Goal: Information Seeking & Learning: Learn about a topic

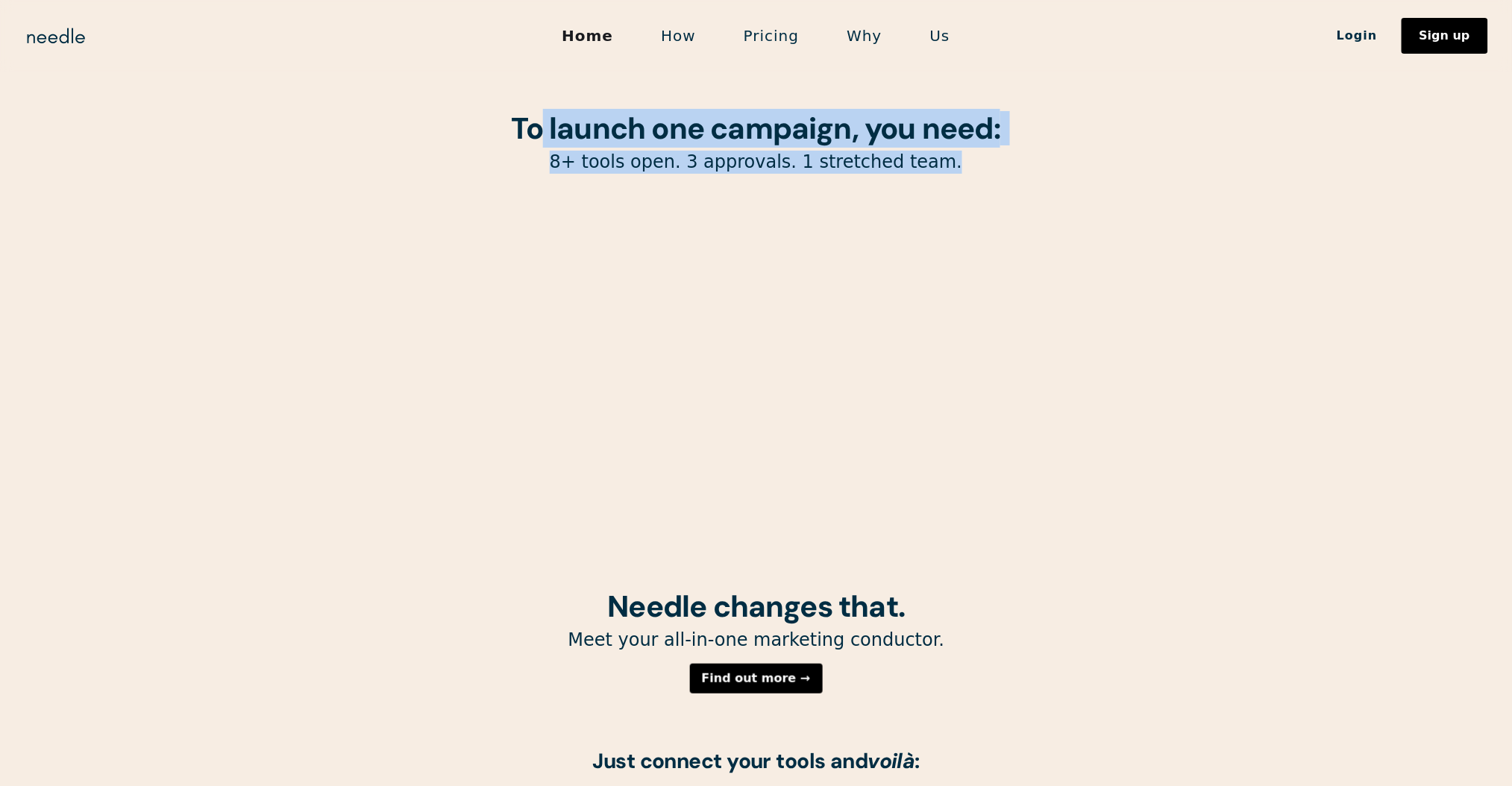
drag, startPoint x: 542, startPoint y: 130, endPoint x: 1010, endPoint y: 167, distance: 469.5
click at [1010, 167] on div "To launch one campaign, you need: 8+ tools open. 3 approvals. 1 stretched team." at bounding box center [756, 294] width 761 height 590
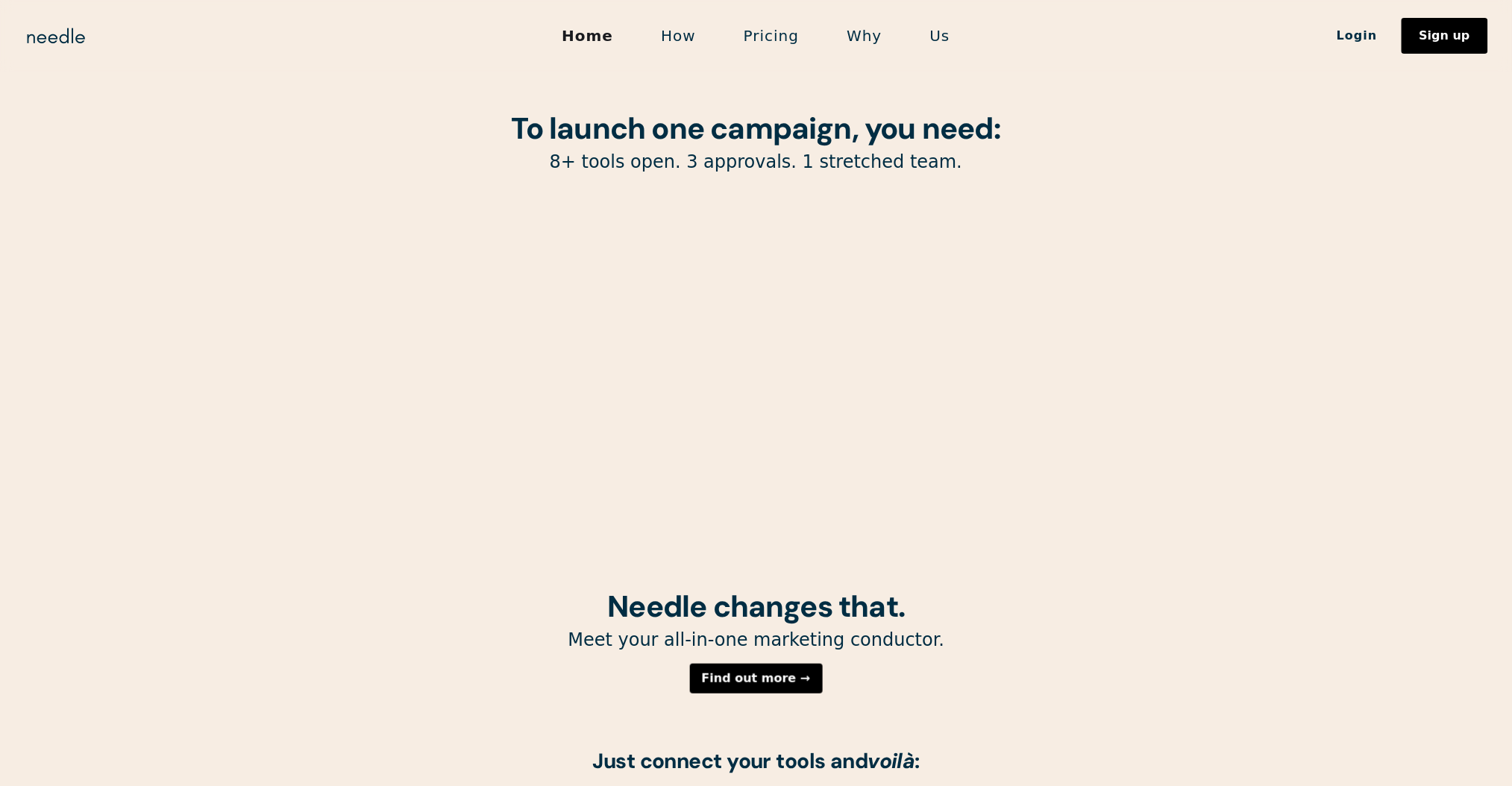
drag, startPoint x: 989, startPoint y: 190, endPoint x: 952, endPoint y: 184, distance: 37.5
click at [986, 191] on div "To launch one campaign, you need: 8+ tools open. 3 approvals. 1 stretched team." at bounding box center [756, 294] width 761 height 590
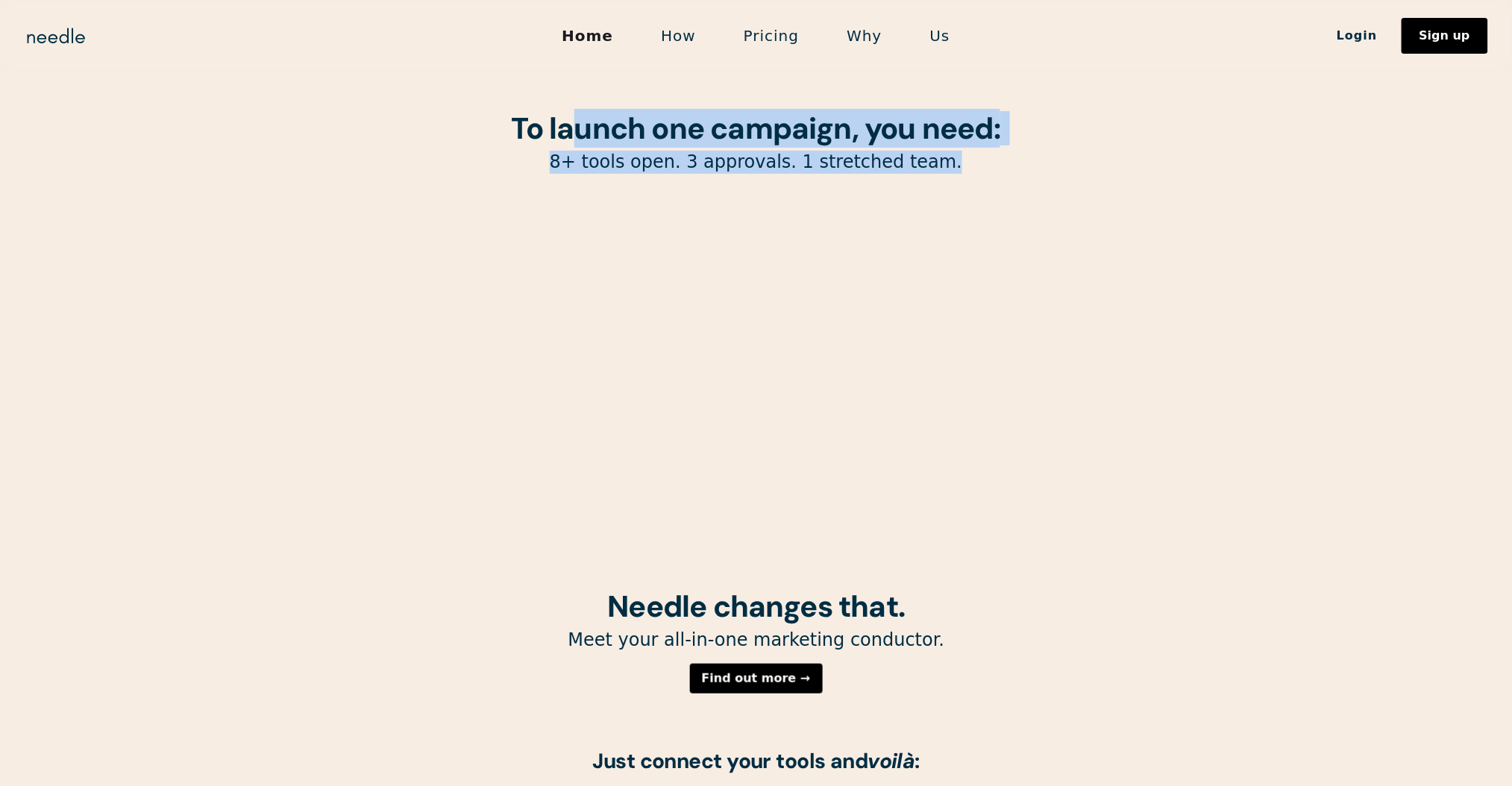
drag, startPoint x: 576, startPoint y: 141, endPoint x: 1007, endPoint y: 220, distance: 438.2
click at [985, 196] on div "To launch one campaign, you need: 8+ tools open. 3 approvals. 1 stretched team." at bounding box center [756, 294] width 761 height 590
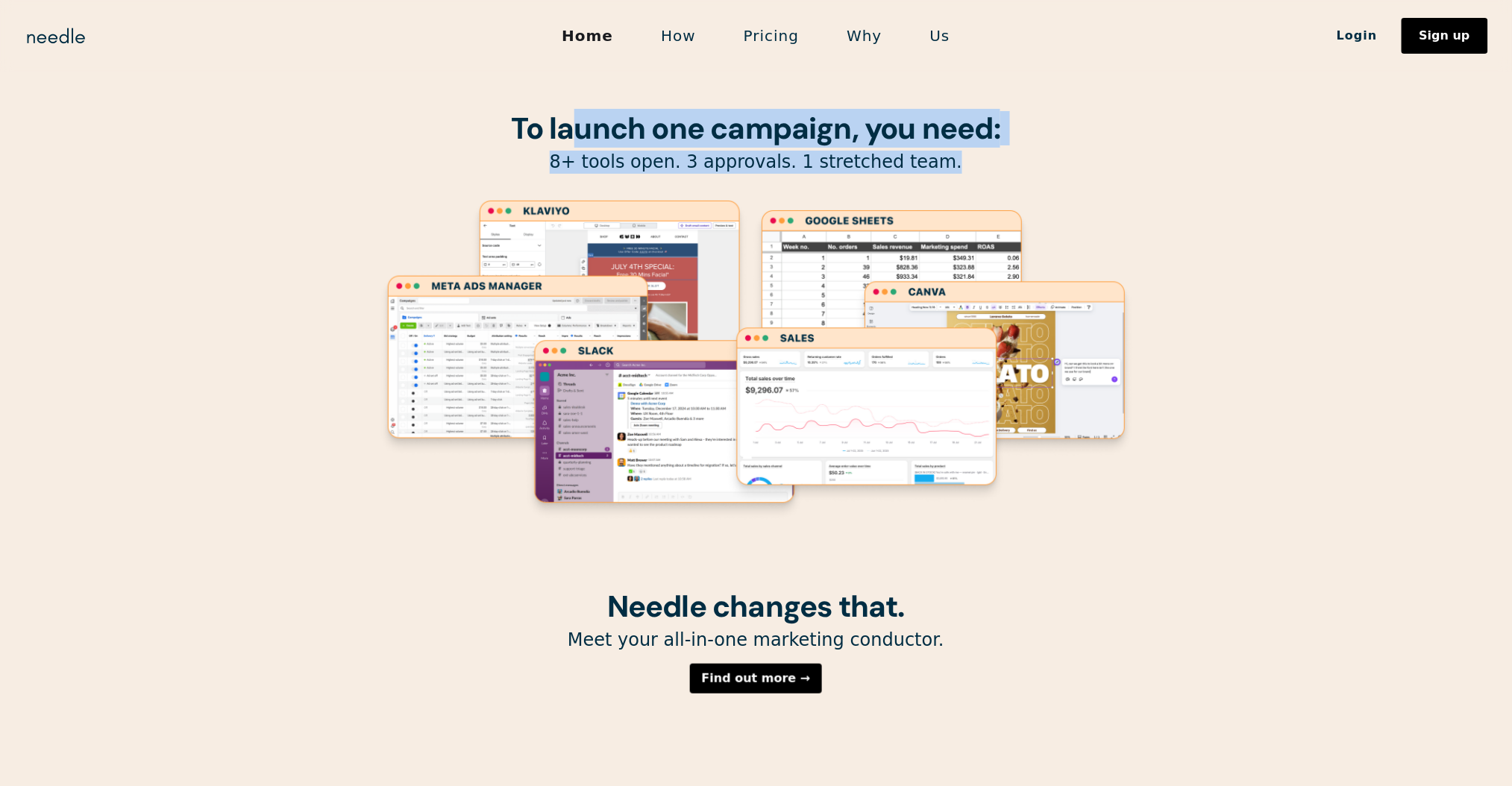
click at [693, 35] on link "How" at bounding box center [678, 36] width 83 height 31
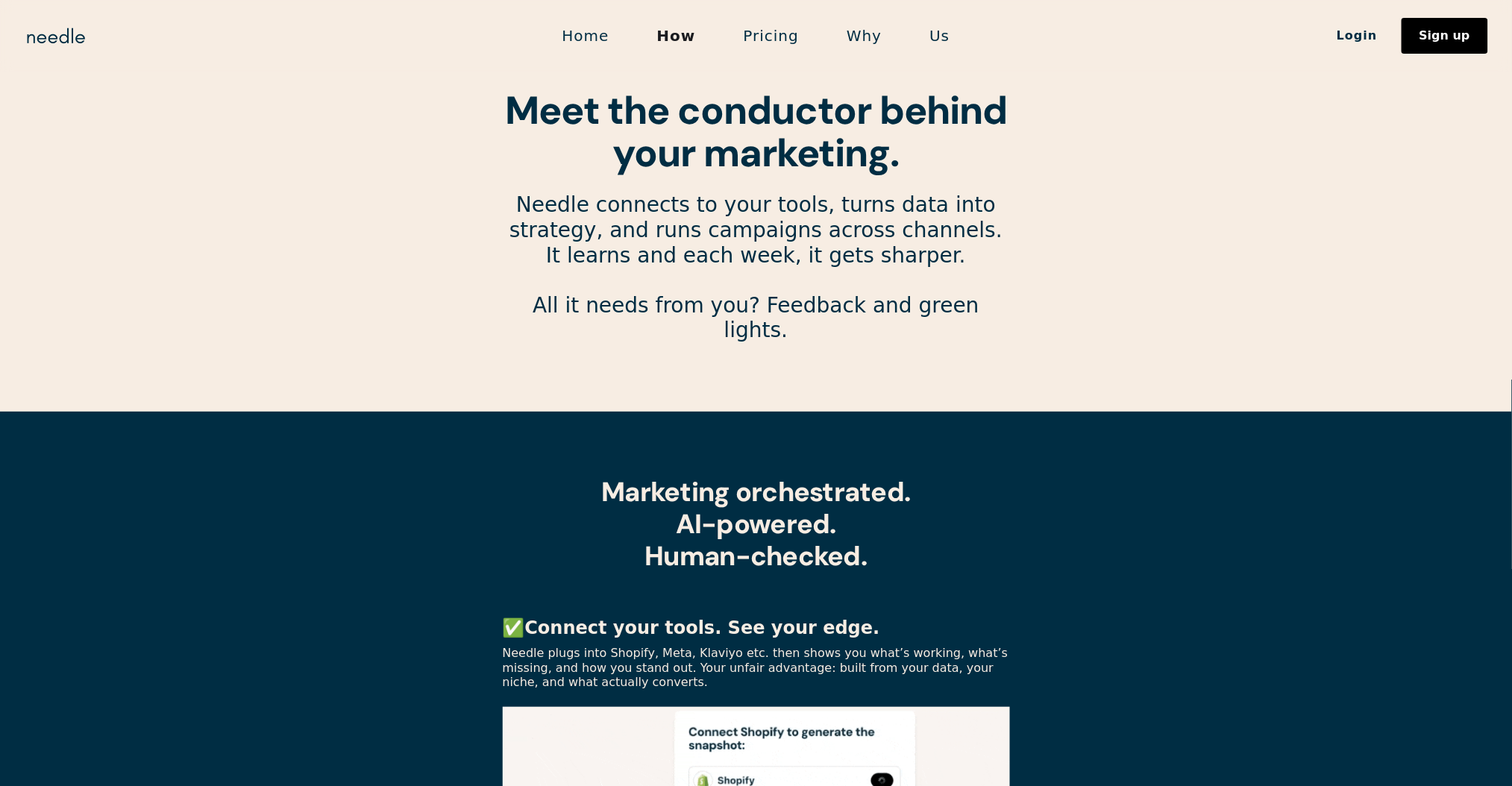
click at [773, 27] on link "Pricing" at bounding box center [771, 36] width 103 height 31
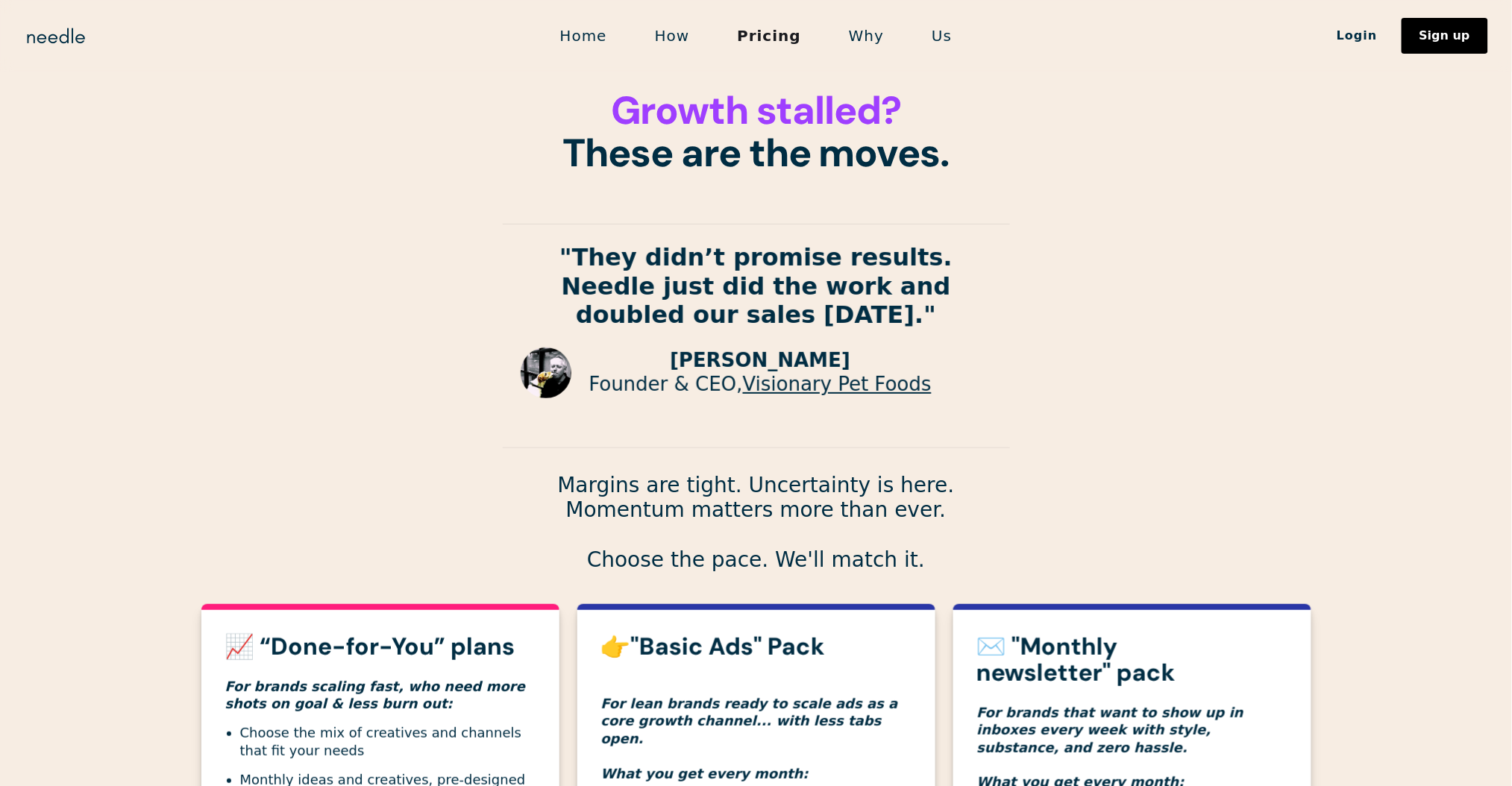
scroll to position [497, 0]
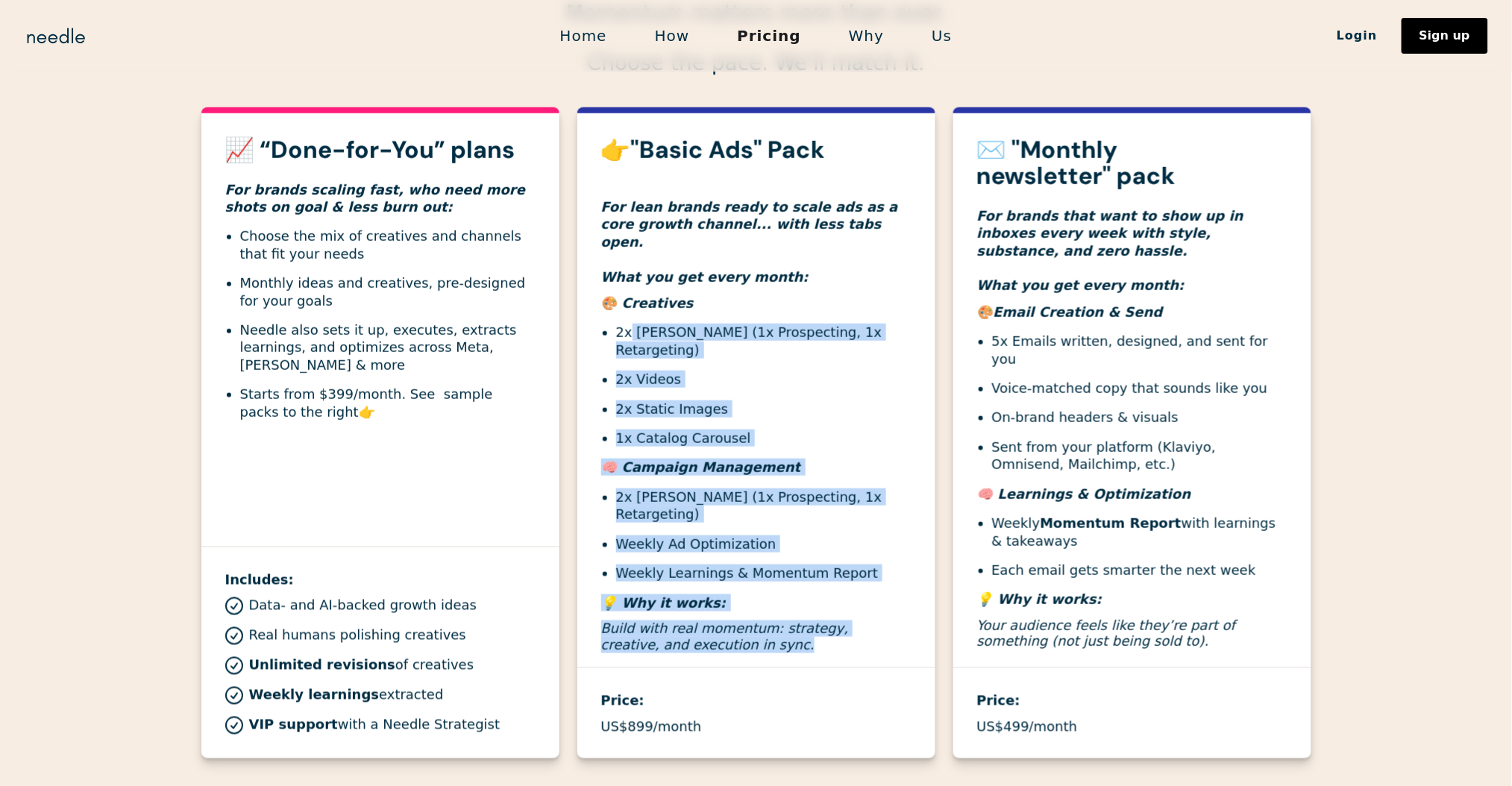
drag, startPoint x: 630, startPoint y: 303, endPoint x: 849, endPoint y: 586, distance: 357.8
click at [853, 589] on div "👉"Basic Ads" Pack For lean brands ready to scale ads as a core growth channel..…" at bounding box center [756, 402] width 358 height 530
click at [789, 620] on em "Build with real momentum: strategy, creative, and execution in sync." at bounding box center [725, 636] width 248 height 32
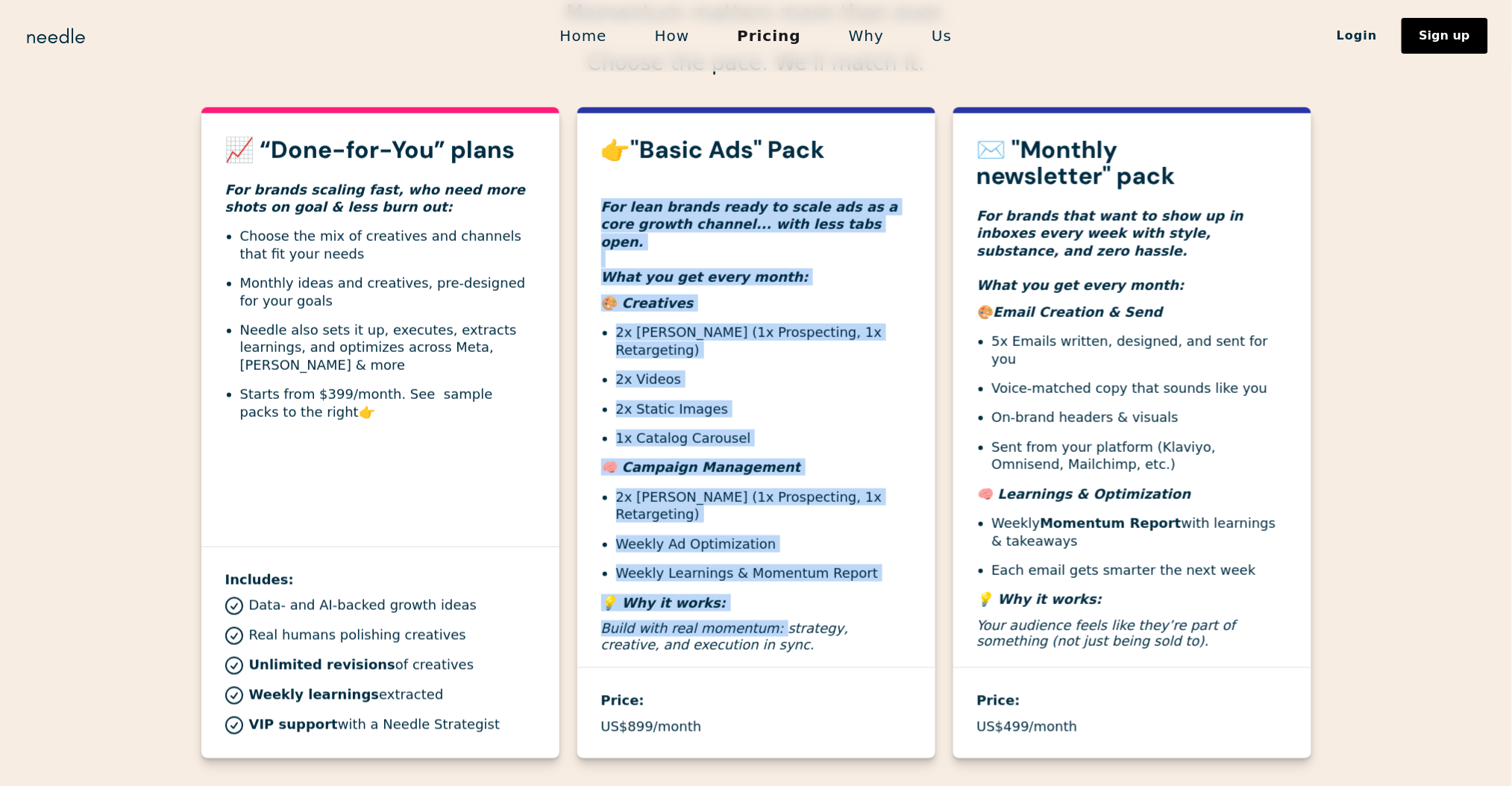
drag, startPoint x: 765, startPoint y: 581, endPoint x: 591, endPoint y: 207, distance: 412.5
click at [591, 207] on div "👉"Basic Ads" Pack For lean brands ready to scale ads as a core growth channel..…" at bounding box center [756, 402] width 358 height 530
click at [709, 233] on h4 "For lean brands ready to scale ads as a core growth channel... with less tabs o…" at bounding box center [756, 225] width 311 height 122
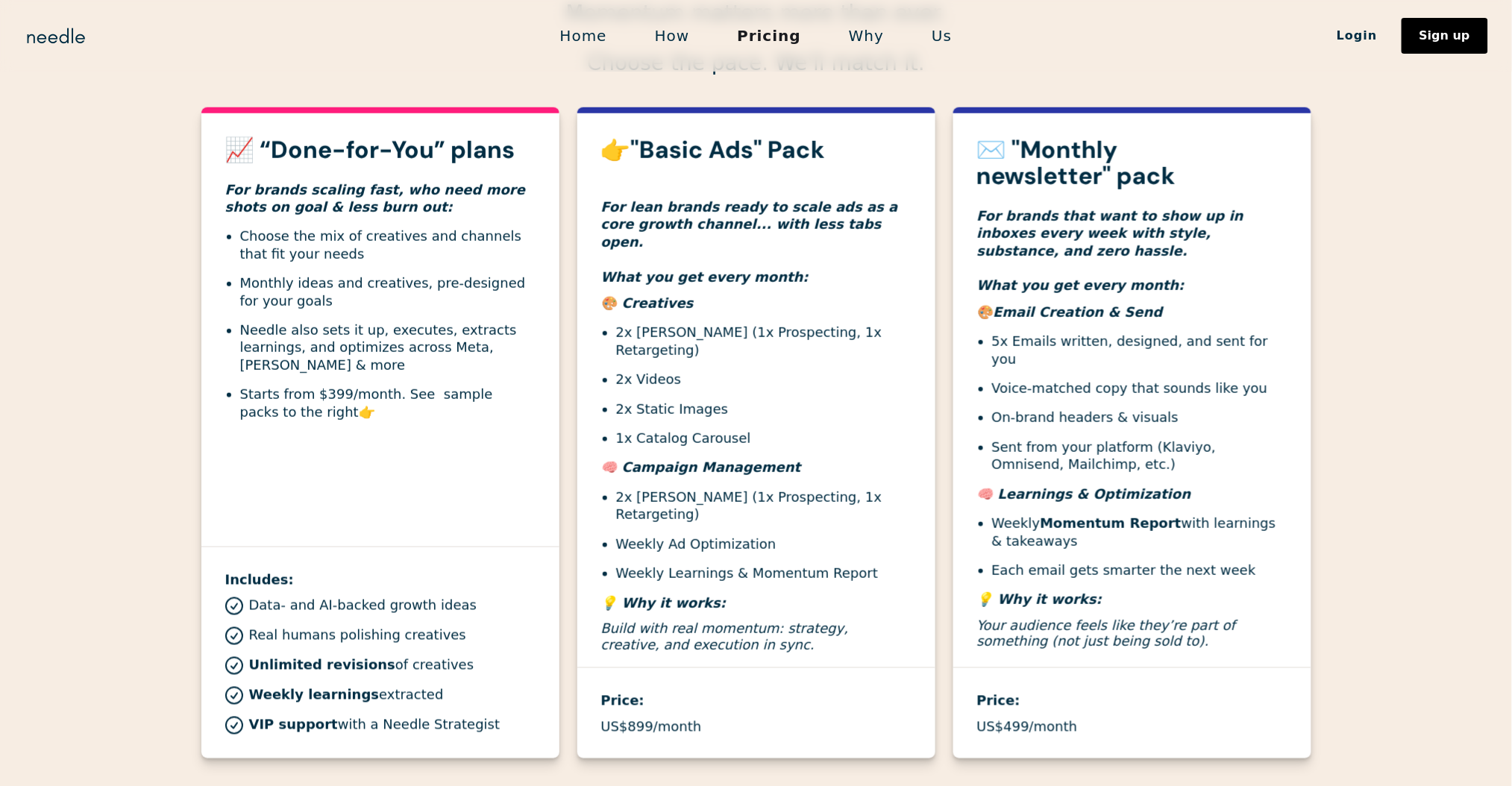
click at [753, 245] on h4 "For lean brands ready to scale ads as a core growth channel... with less tabs o…" at bounding box center [756, 225] width 311 height 122
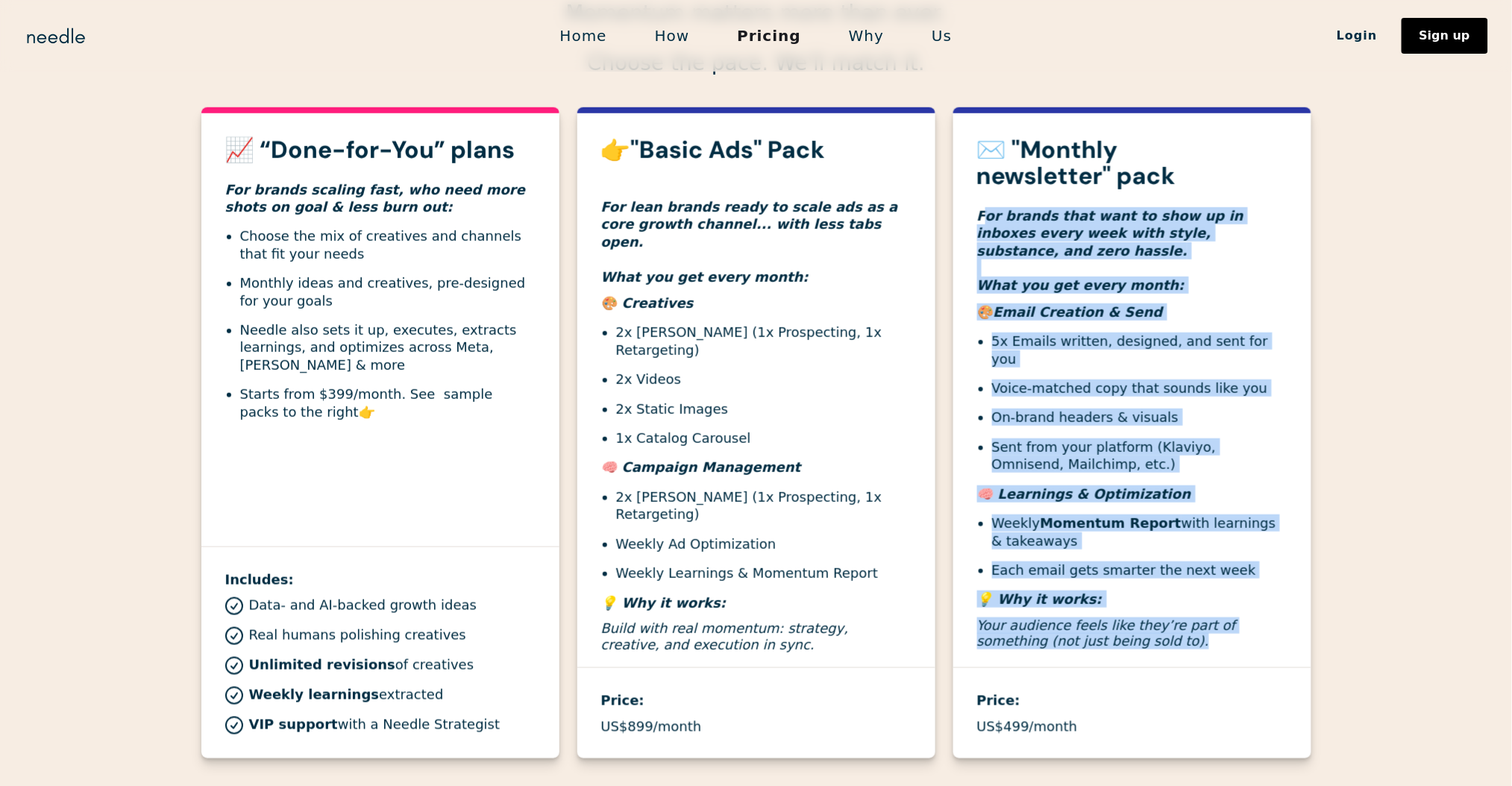
drag, startPoint x: 982, startPoint y: 214, endPoint x: 922, endPoint y: 635, distance: 425.3
click at [1127, 614] on div "✉️ "Monthly newsletter" pack For brands that want to show up in inboxes every w…" at bounding box center [1132, 401] width 358 height 527
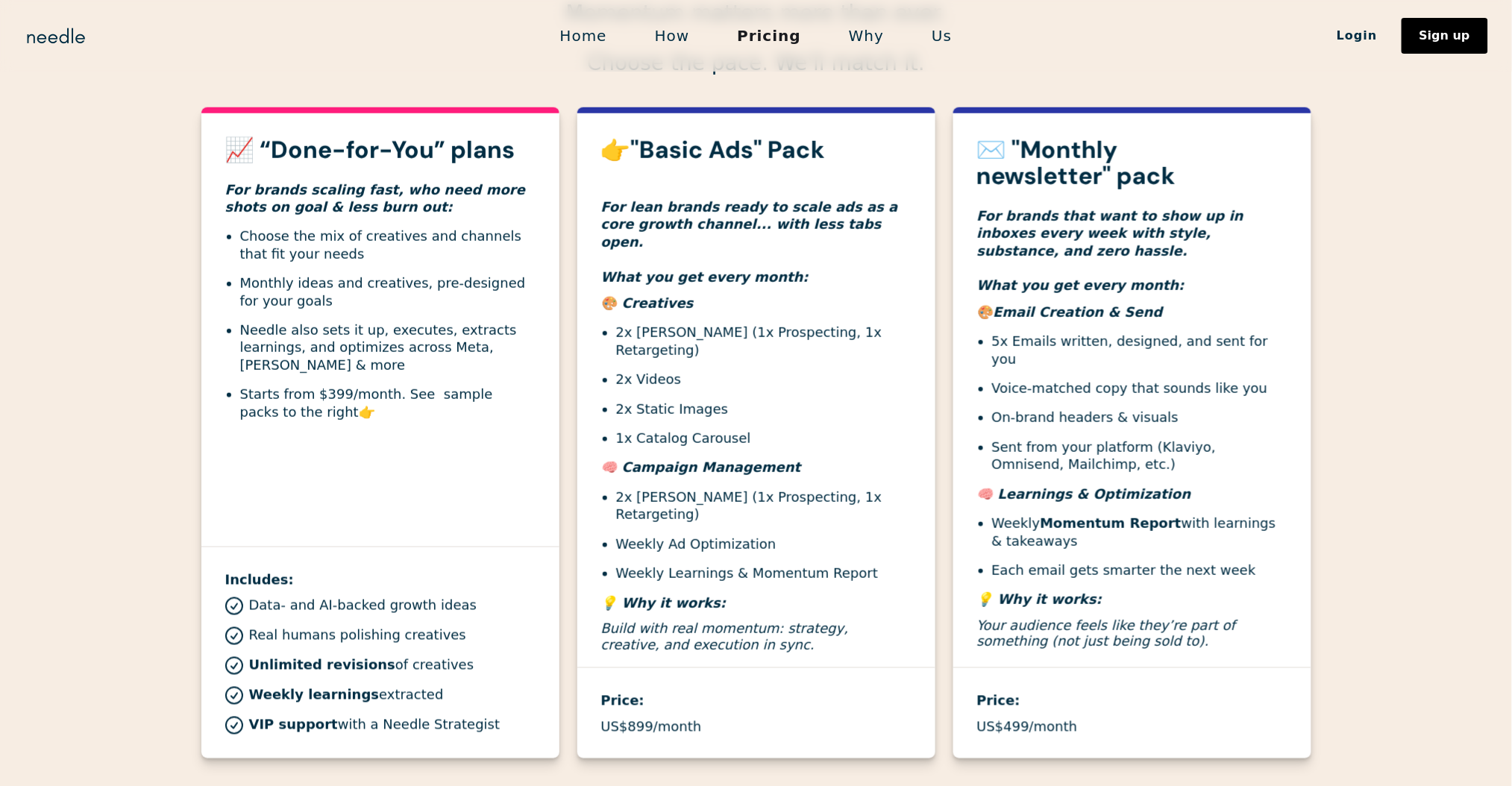
drag, startPoint x: 758, startPoint y: 609, endPoint x: 748, endPoint y: 603, distance: 11.7
click at [756, 607] on div "👉"Basic Ads" Pack For lean brands ready to scale ads as a core growth channel..…" at bounding box center [756, 402] width 358 height 530
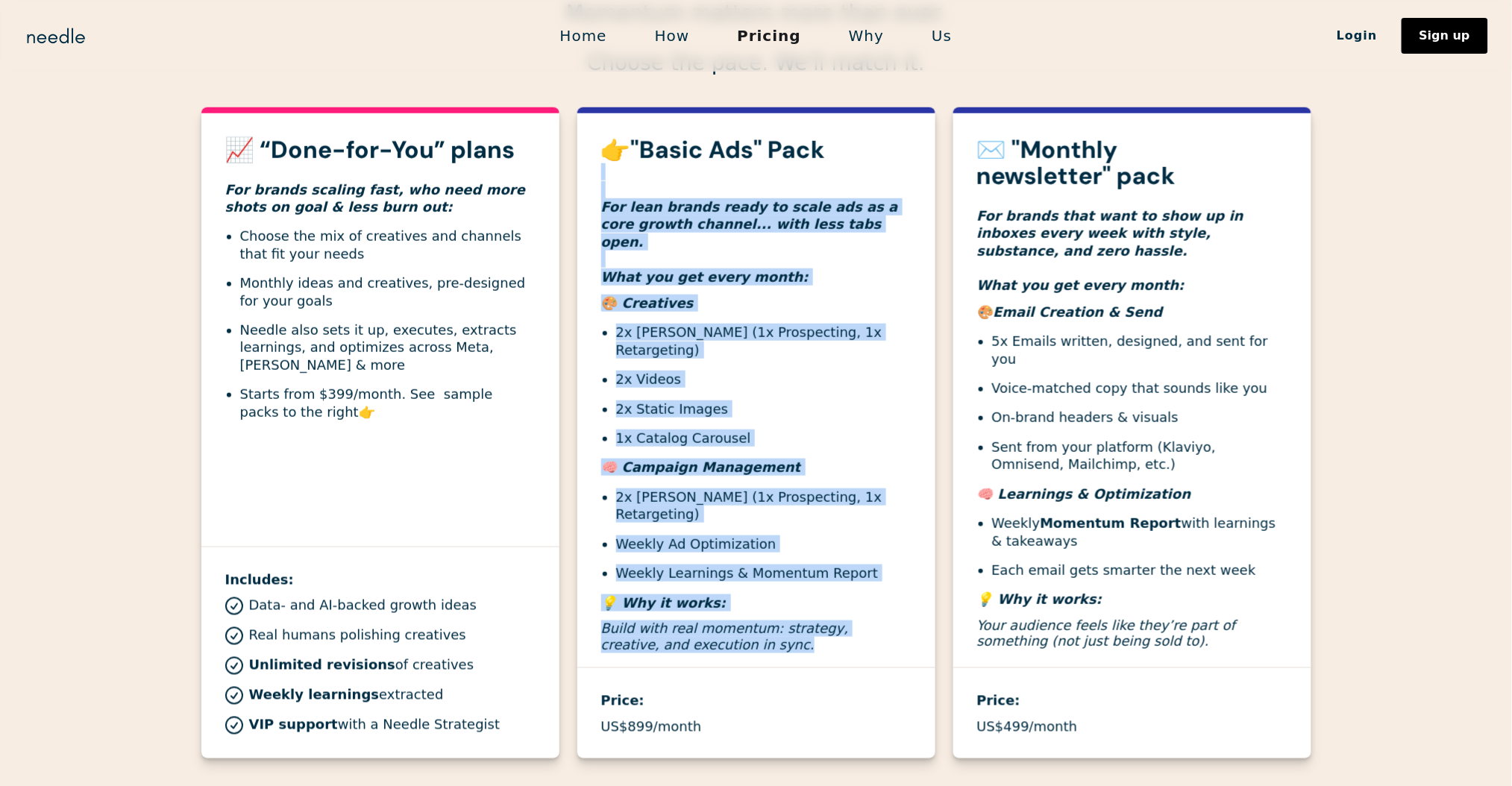
drag, startPoint x: 732, startPoint y: 593, endPoint x: 592, endPoint y: 196, distance: 421.0
click at [592, 196] on div "👉"Basic Ads" Pack For lean brands ready to scale ads as a core growth channel..…" at bounding box center [756, 402] width 358 height 530
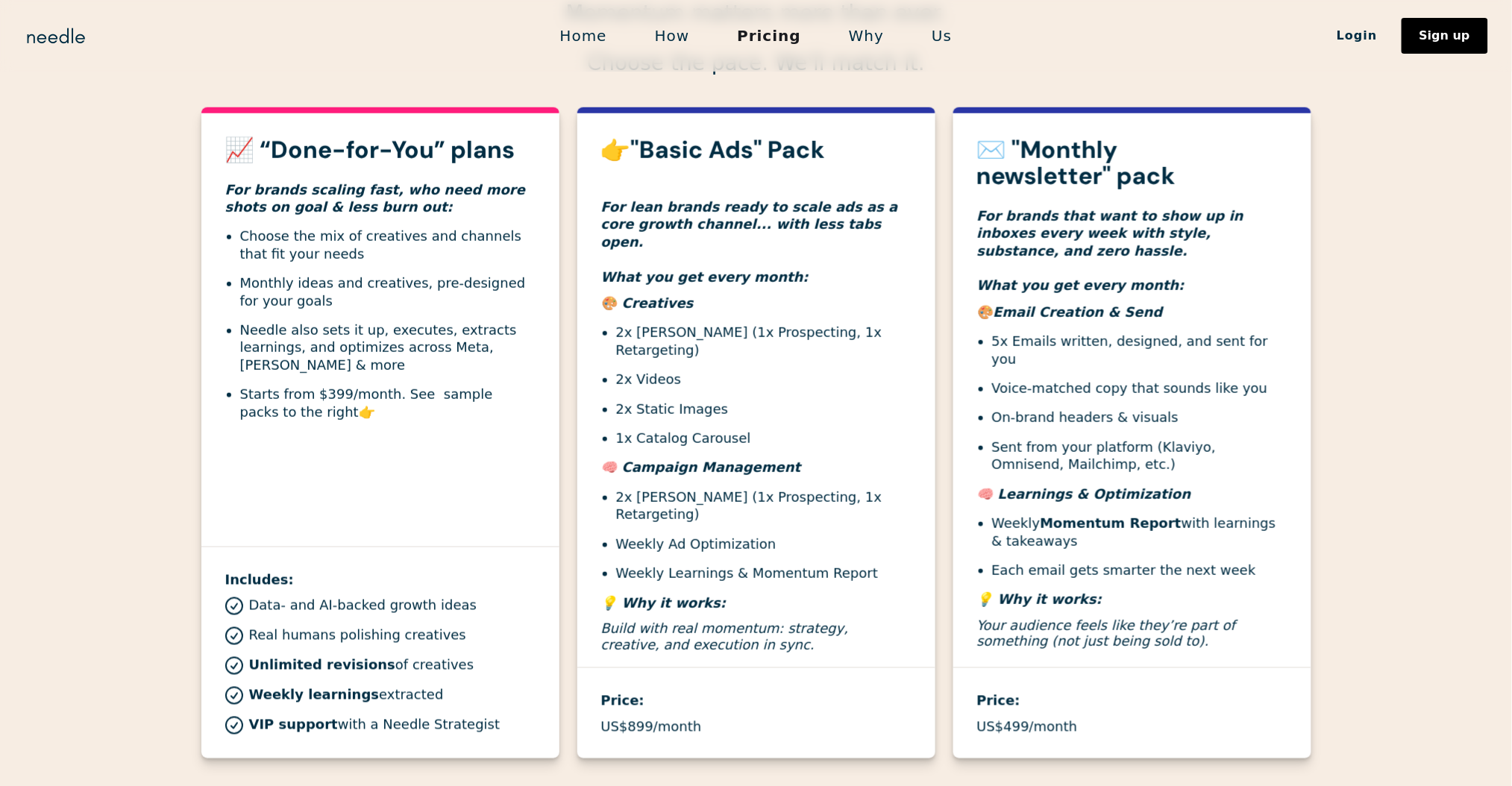
click at [361, 415] on li "Starts from $399/month. See sample packs to the right 👉" at bounding box center [387, 402] width 295 height 35
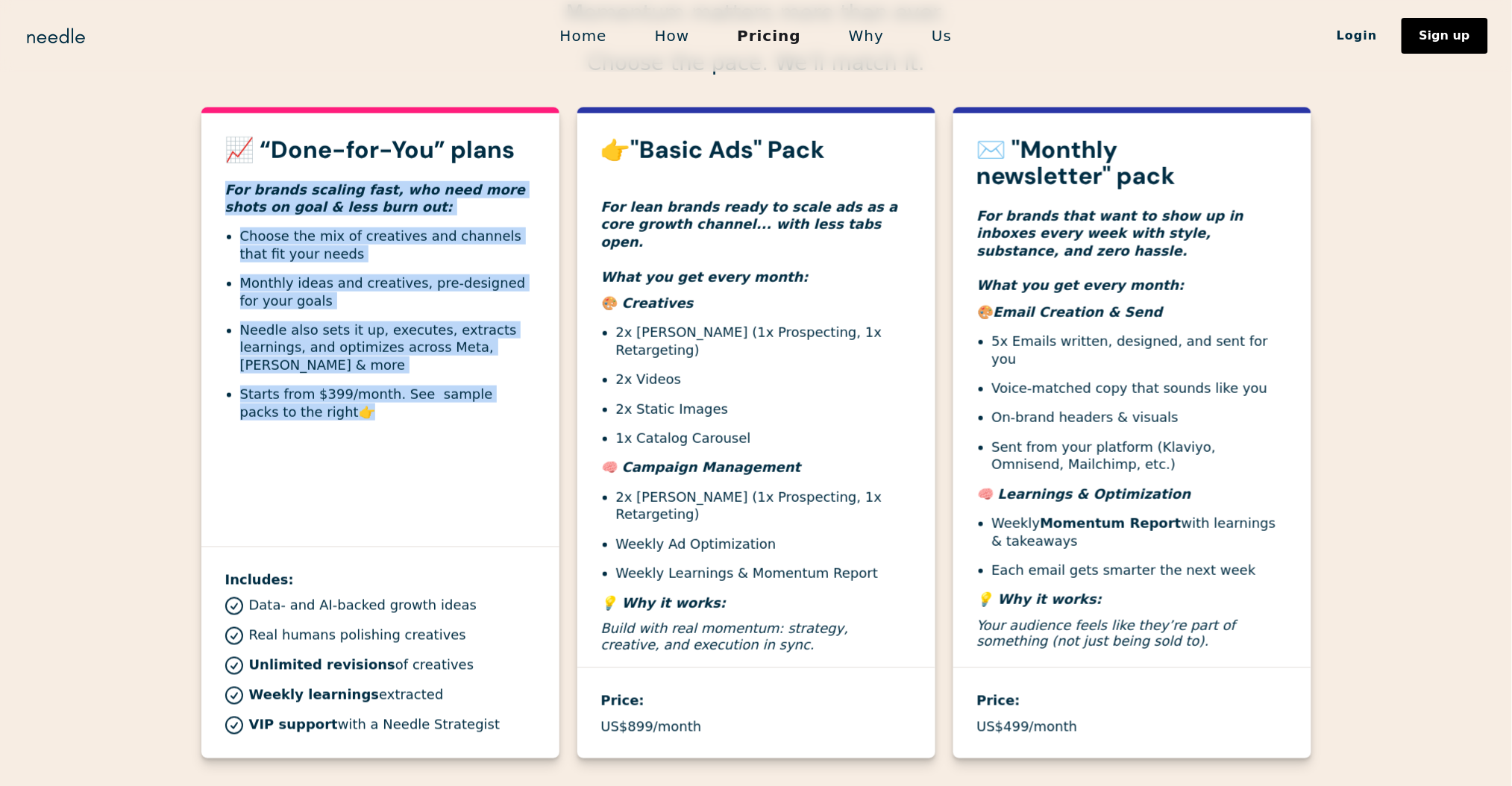
drag, startPoint x: 346, startPoint y: 424, endPoint x: 219, endPoint y: 191, distance: 265.4
click at [219, 191] on div "📈 “Done-for-You” plans For brands scaling fast, who need more shots on goal & l…" at bounding box center [380, 292] width 358 height 310
click at [329, 410] on li "Starts from $399/month. See sample packs to the right 👉" at bounding box center [387, 402] width 295 height 35
drag, startPoint x: 342, startPoint y: 414, endPoint x: 294, endPoint y: 289, distance: 133.9
click at [220, 179] on div "📈 “Done-for-You” plans For brands scaling fast, who need more shots on goal & l…" at bounding box center [380, 292] width 358 height 310
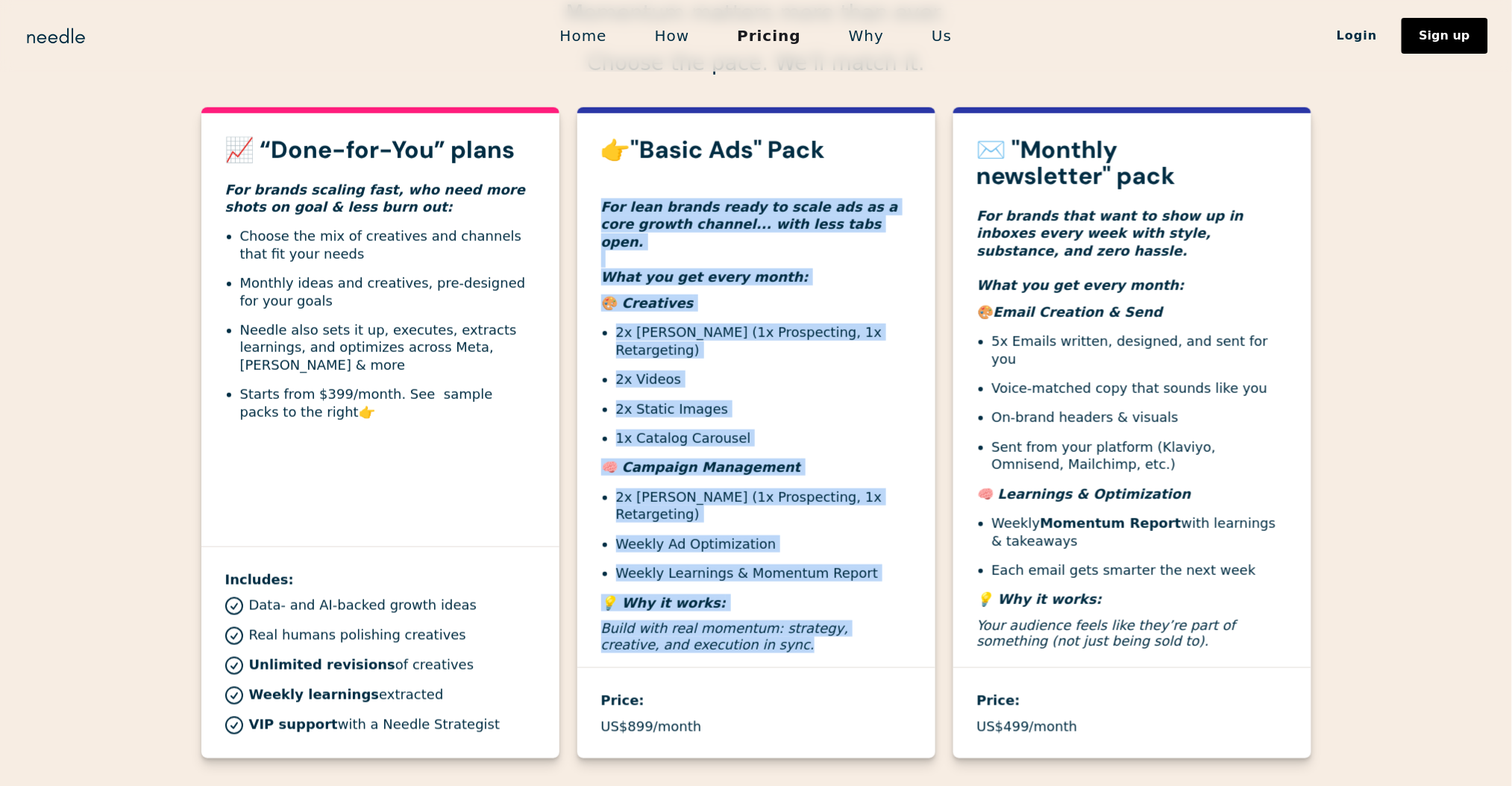
drag, startPoint x: 723, startPoint y: 596, endPoint x: 608, endPoint y: 240, distance: 374.1
click at [590, 213] on div "👉"Basic Ads" Pack For lean brands ready to scale ads as a core growth channel..…" at bounding box center [756, 402] width 358 height 530
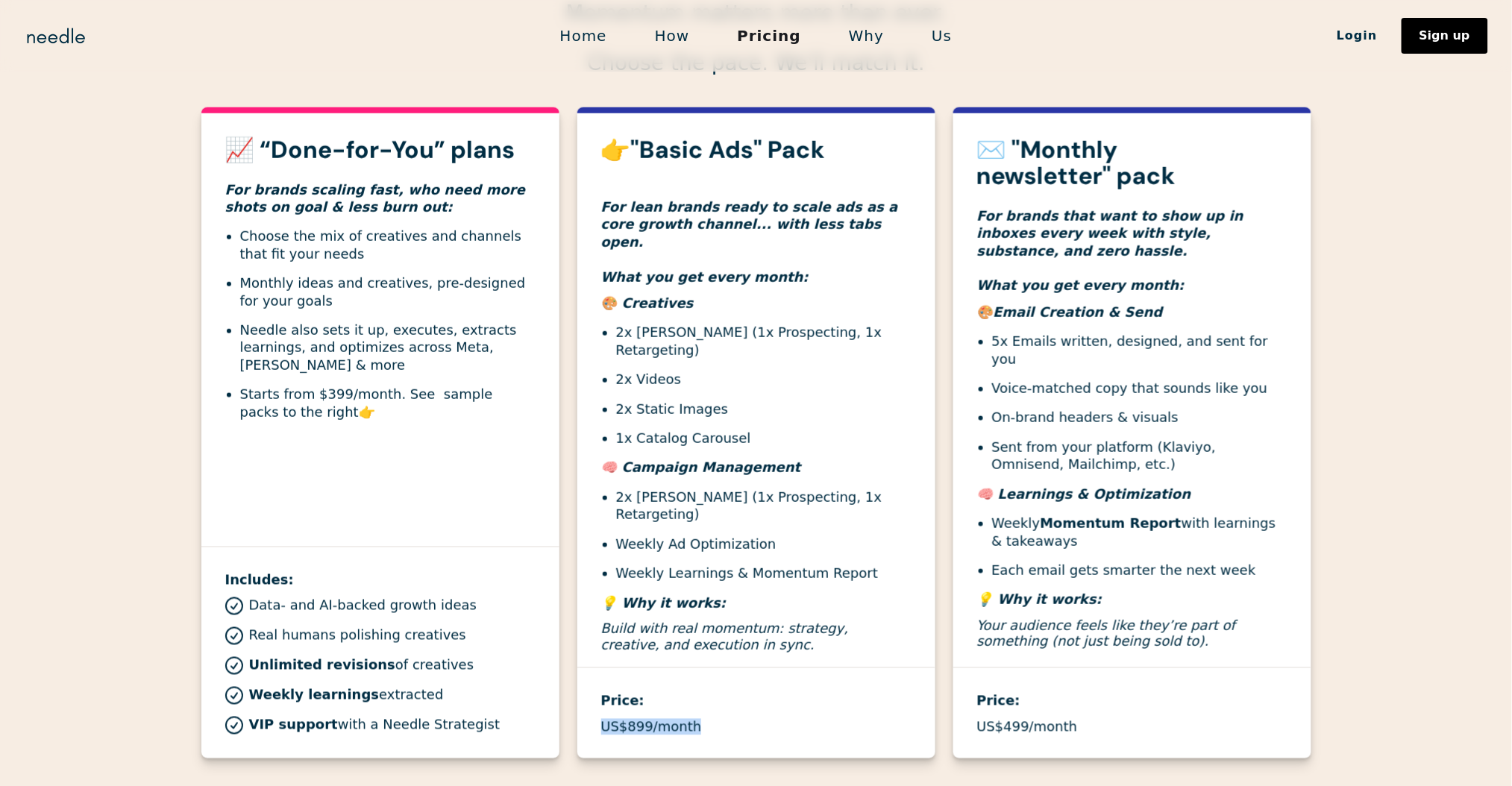
drag, startPoint x: 614, startPoint y: 679, endPoint x: 746, endPoint y: 678, distance: 132.0
click at [746, 678] on div "Price: US$899/month" at bounding box center [756, 701] width 358 height 67
click at [768, 601] on div "👉"Basic Ads" Pack For lean brands ready to scale ads as a core growth channel..…" at bounding box center [756, 402] width 358 height 530
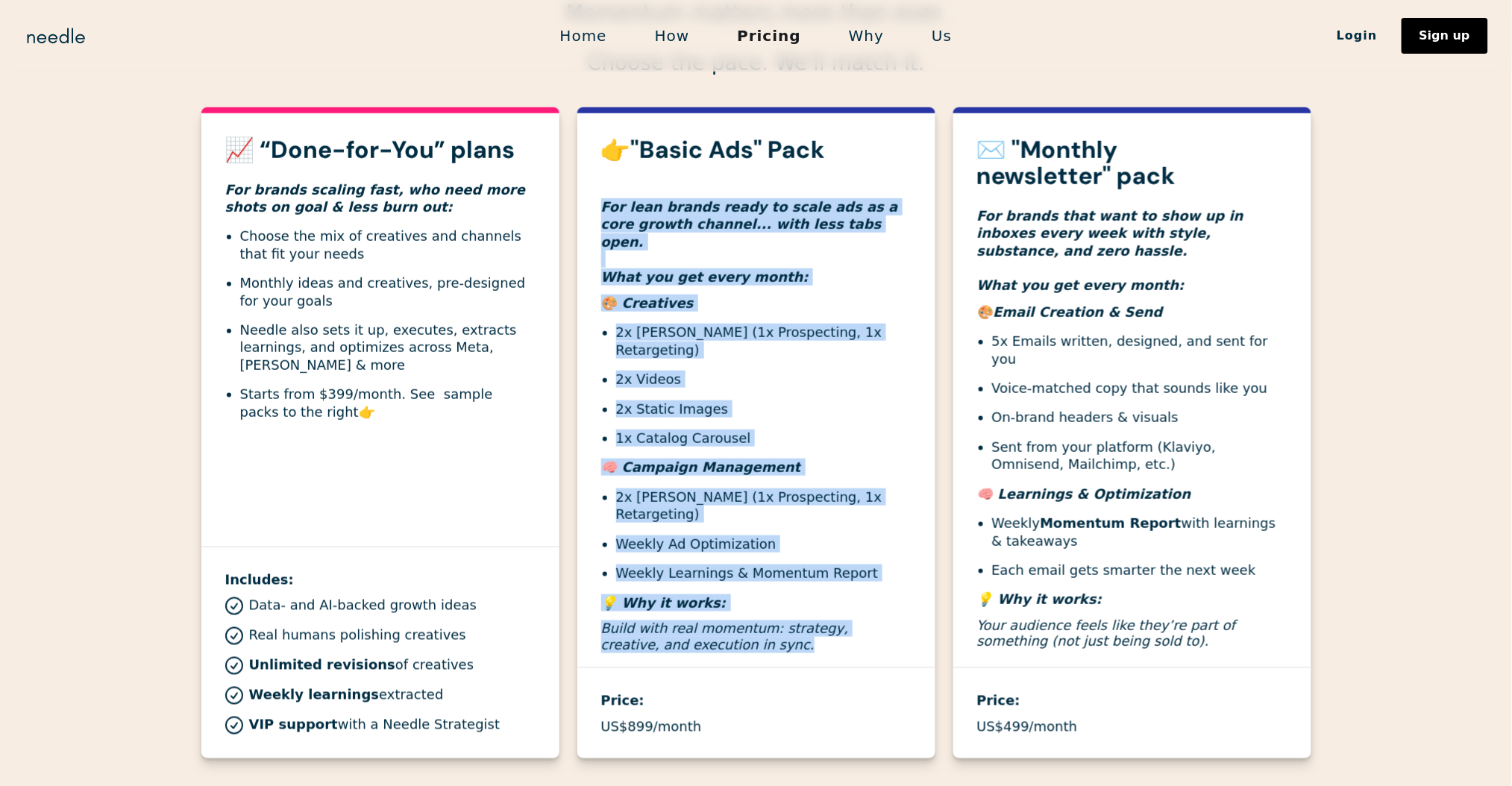
drag, startPoint x: 736, startPoint y: 592, endPoint x: 639, endPoint y: 355, distance: 256.1
click at [591, 199] on div "👉"Basic Ads" Pack For lean brands ready to scale ads as a core growth channel..…" at bounding box center [756, 402] width 358 height 530
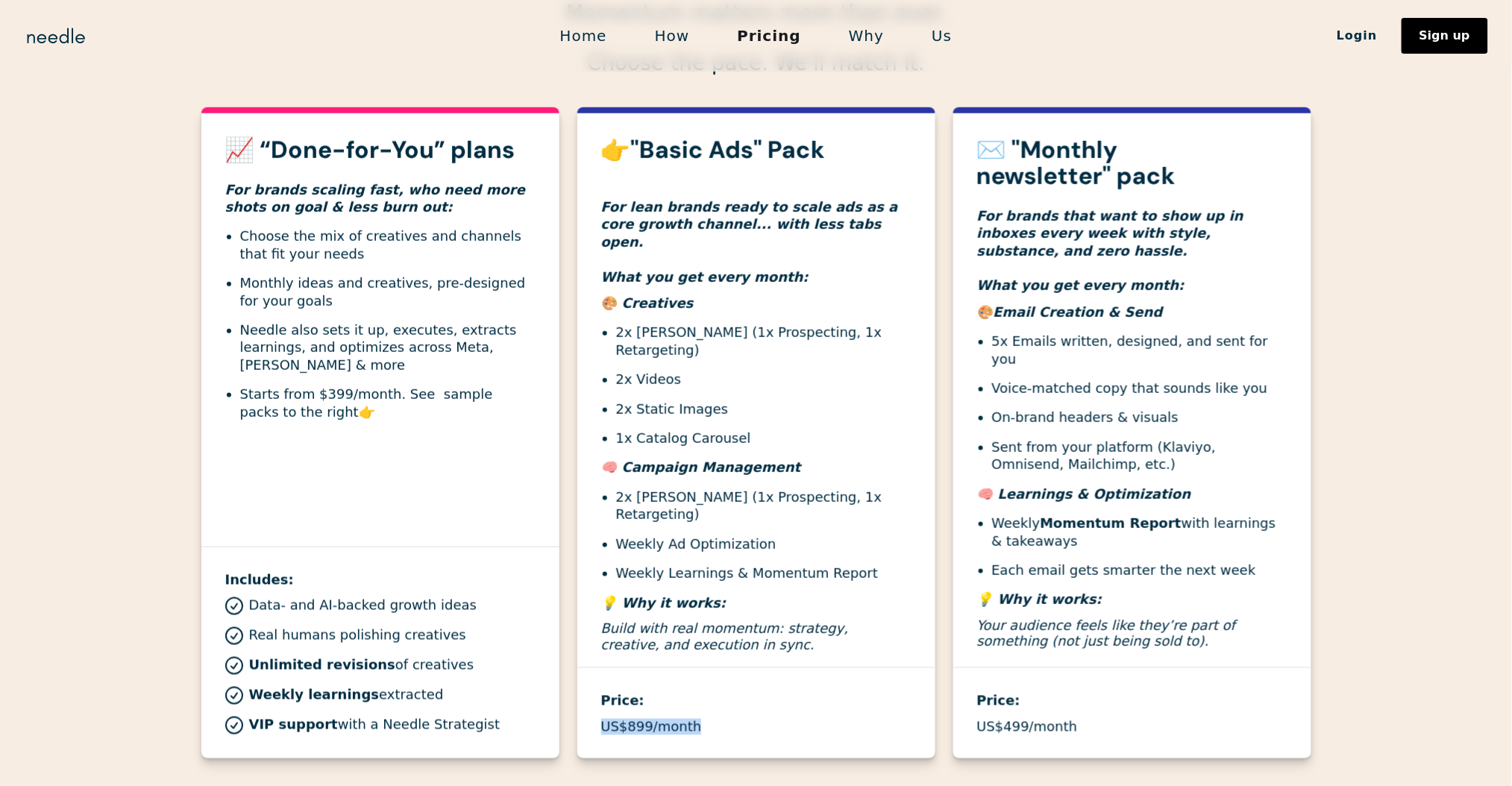
drag, startPoint x: 626, startPoint y: 684, endPoint x: 697, endPoint y: 681, distance: 71.1
click at [697, 719] on div "US$899/month" at bounding box center [756, 726] width 311 height 16
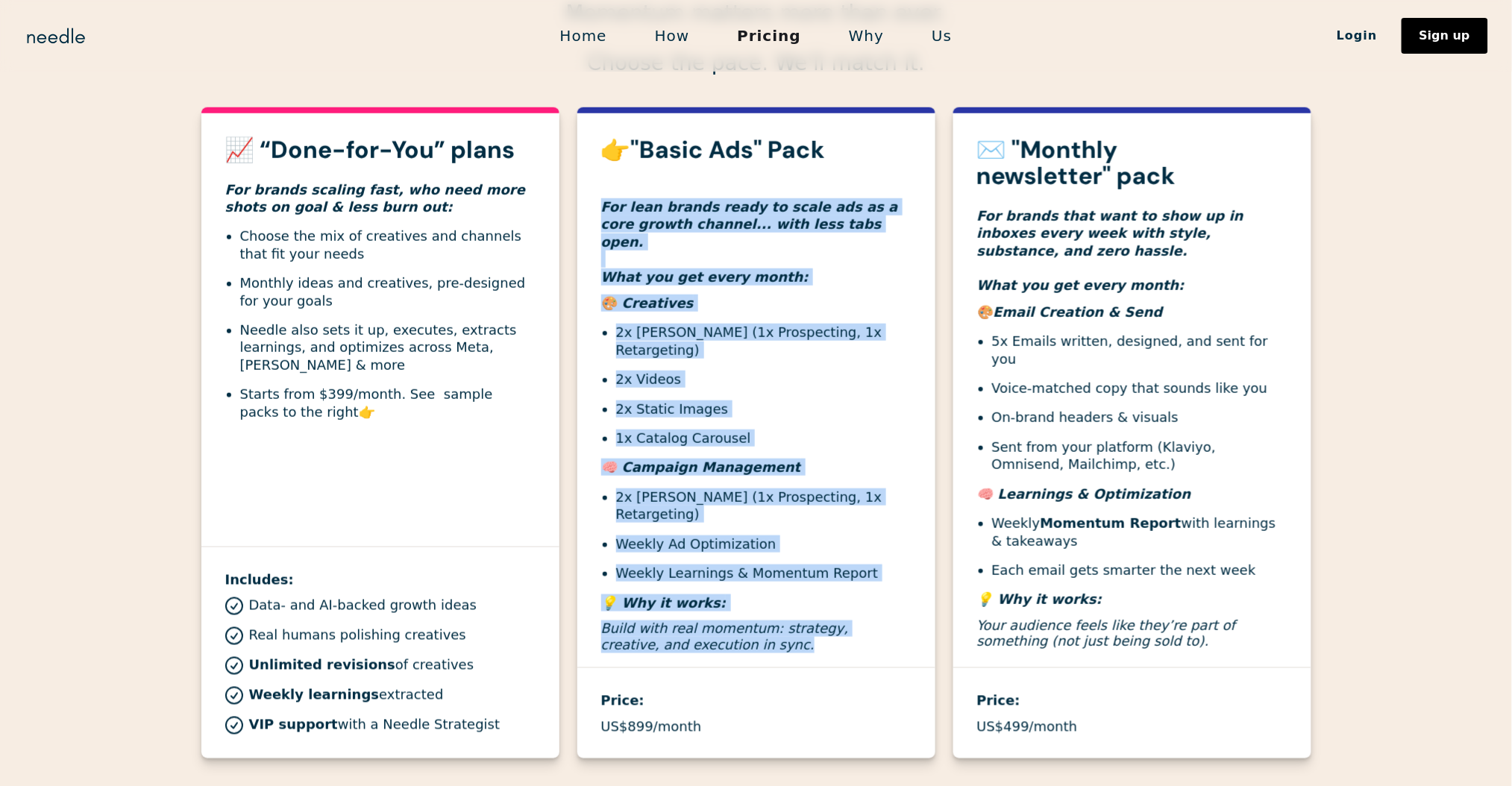
drag, startPoint x: 738, startPoint y: 608, endPoint x: 578, endPoint y: 213, distance: 426.2
click at [578, 213] on div "👉"Basic Ads" Pack For lean brands ready to scale ads as a core growth channel..…" at bounding box center [756, 402] width 358 height 530
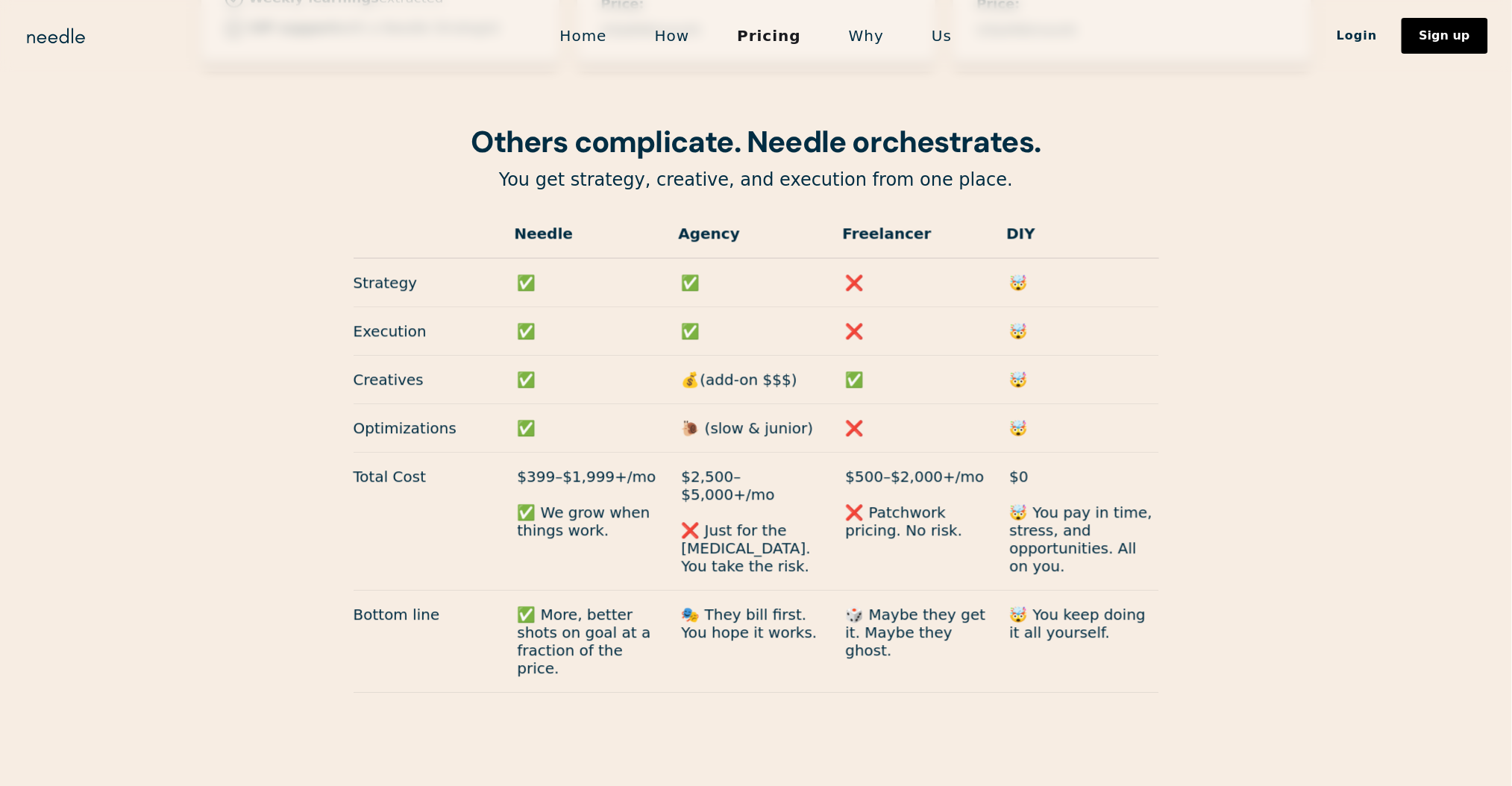
scroll to position [1193, 0]
